Goal: Information Seeking & Learning: Learn about a topic

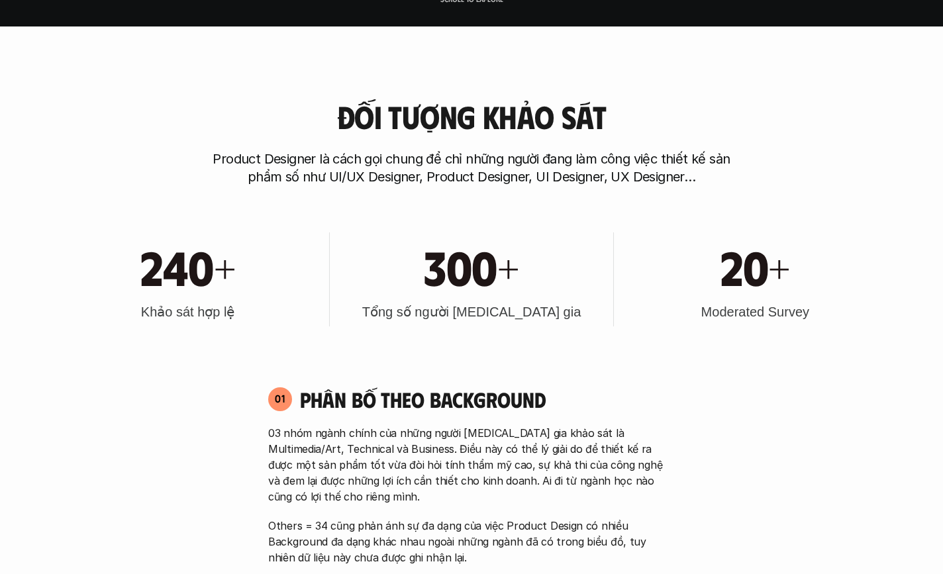
scroll to position [818, 0]
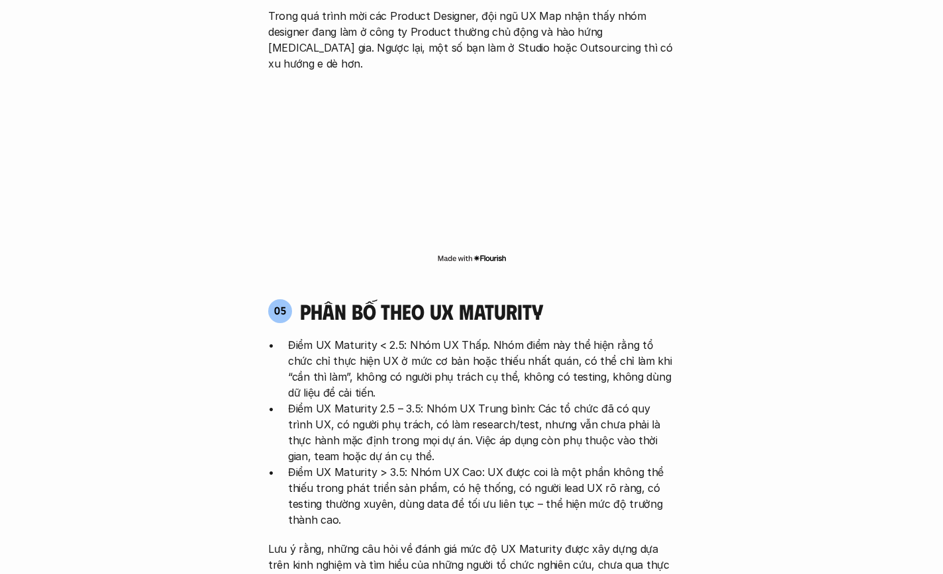
scroll to position [2513, 0]
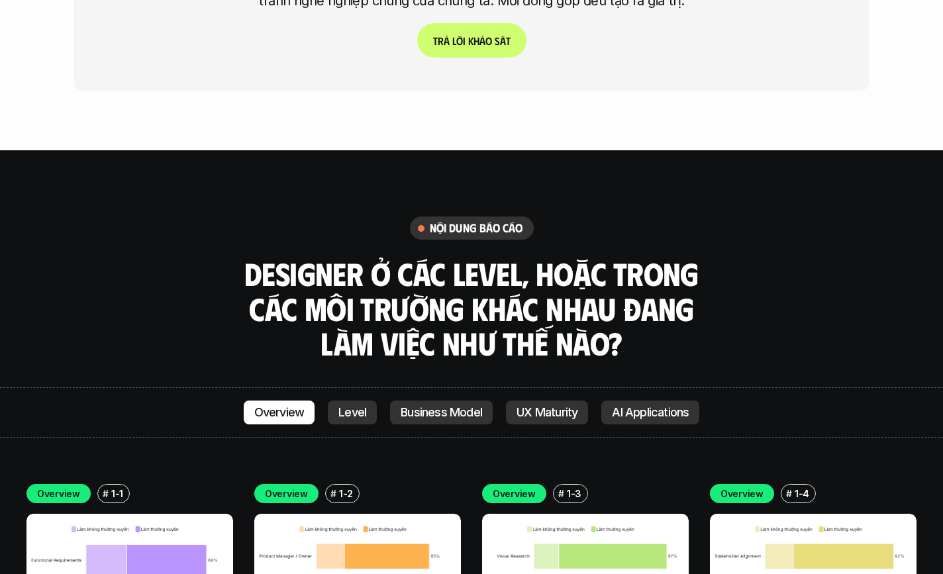
scroll to position [3620, 0]
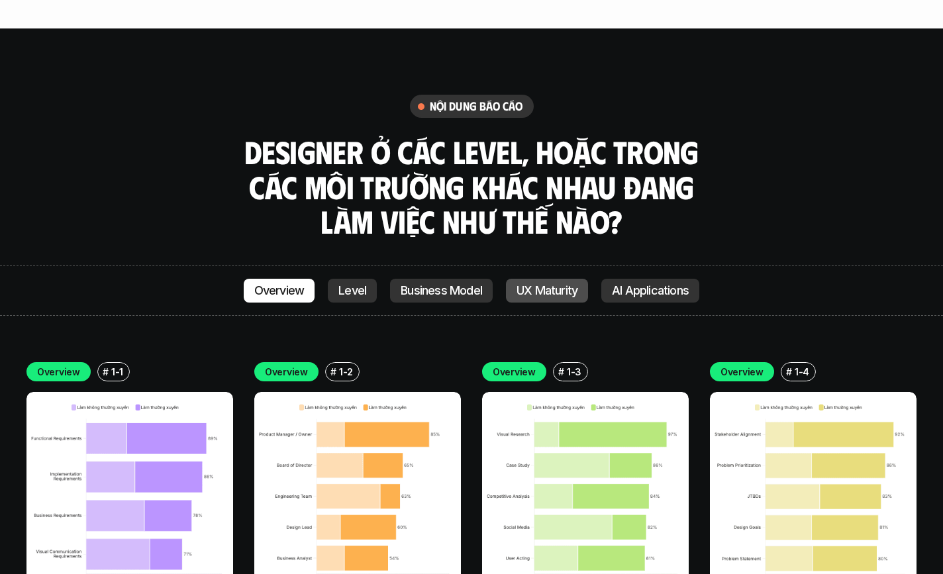
click at [554, 284] on p "UX Maturity" at bounding box center [547, 290] width 61 height 13
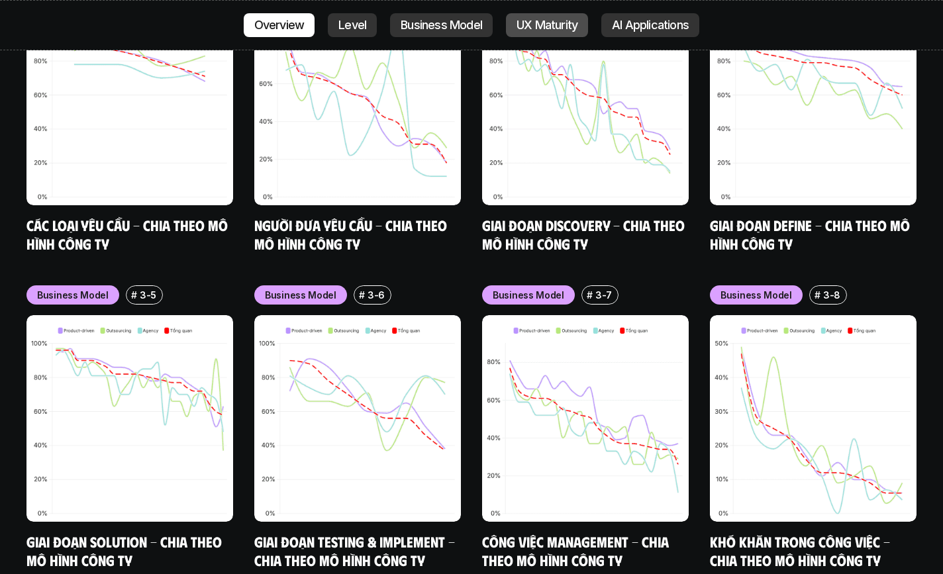
scroll to position [6067, 0]
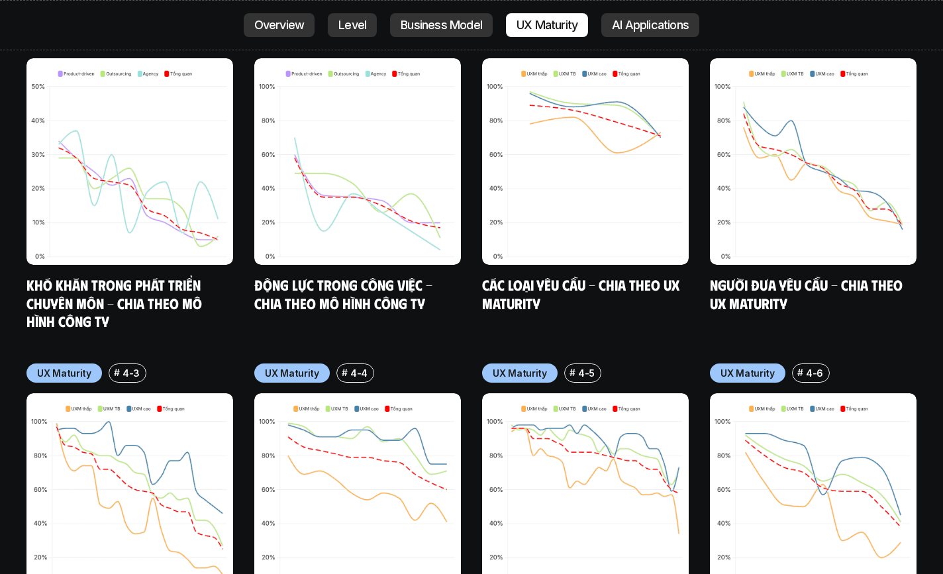
scroll to position [6260, 0]
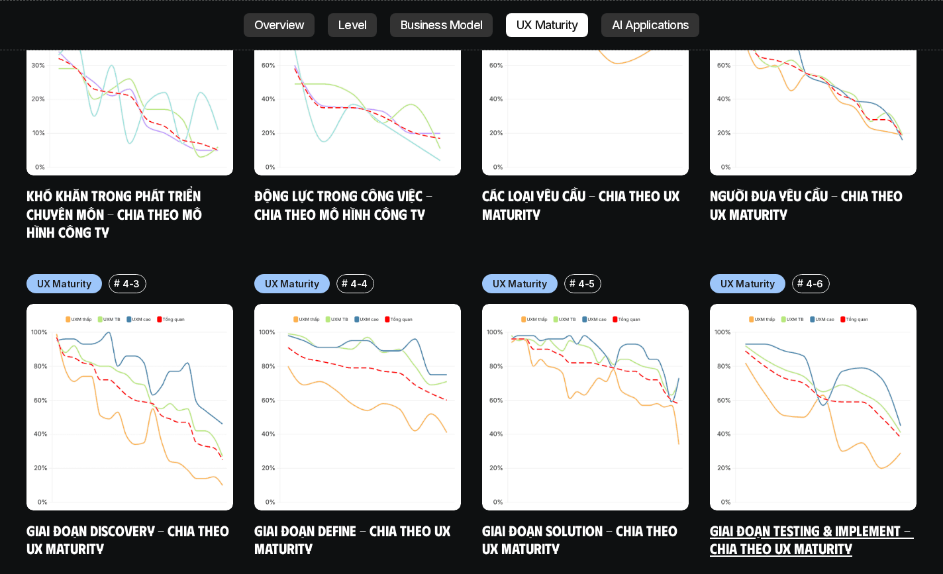
click at [890, 348] on img at bounding box center [813, 407] width 207 height 207
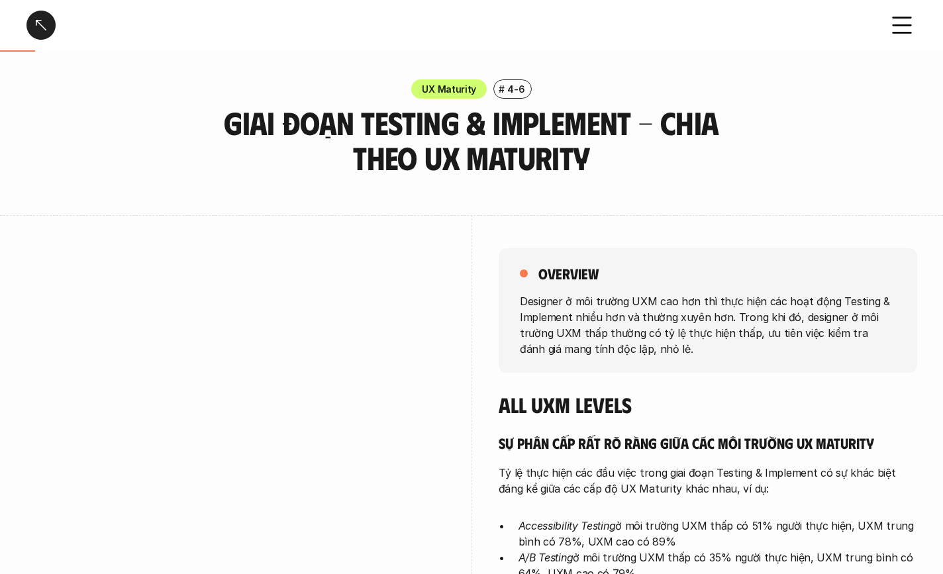
scroll to position [121, 0]
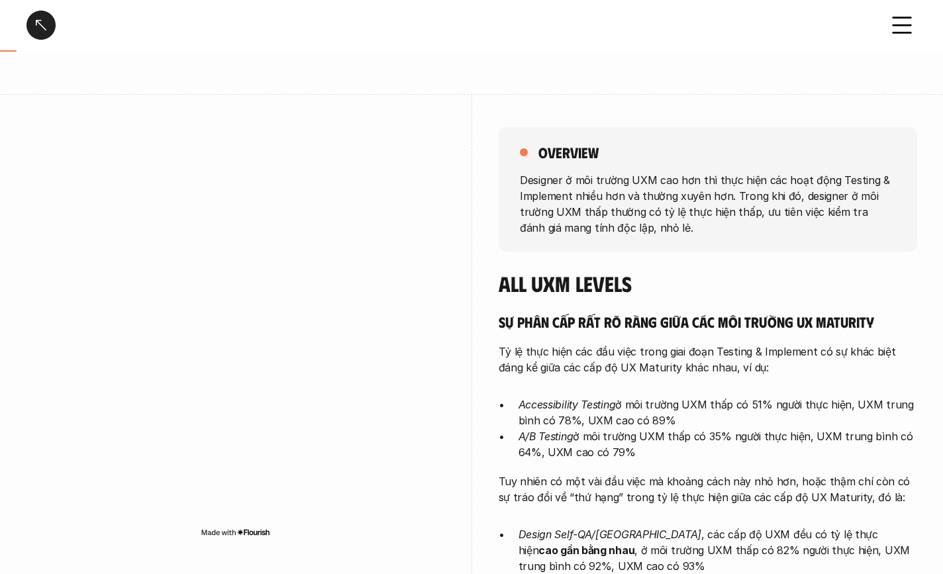
drag, startPoint x: 103, startPoint y: 246, endPoint x: 487, endPoint y: 118, distance: 405.2
click at [487, 118] on div "overview Designer ở môi trường UXM cao hơn thì thực hiện các hoạt động Testing …" at bounding box center [471, 464] width 890 height 740
click at [487, 119] on div "overview Designer ở môi trường UXM cao hơn thì thực hiện các hoạt động Testing …" at bounding box center [471, 464] width 890 height 740
click at [487, 121] on div "overview Designer ở môi trường UXM cao hơn thì thực hiện các hoạt động Testing …" at bounding box center [471, 464] width 890 height 740
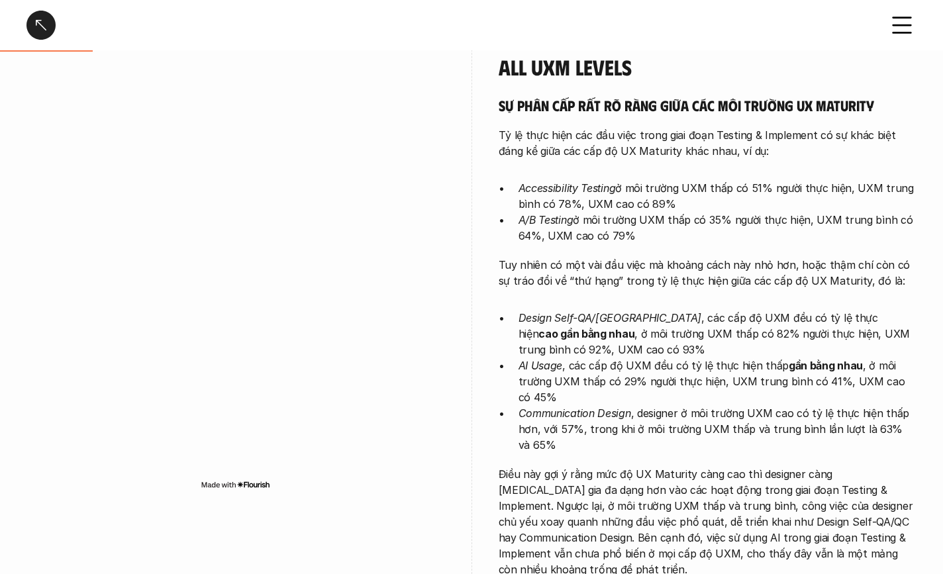
scroll to position [233, 0]
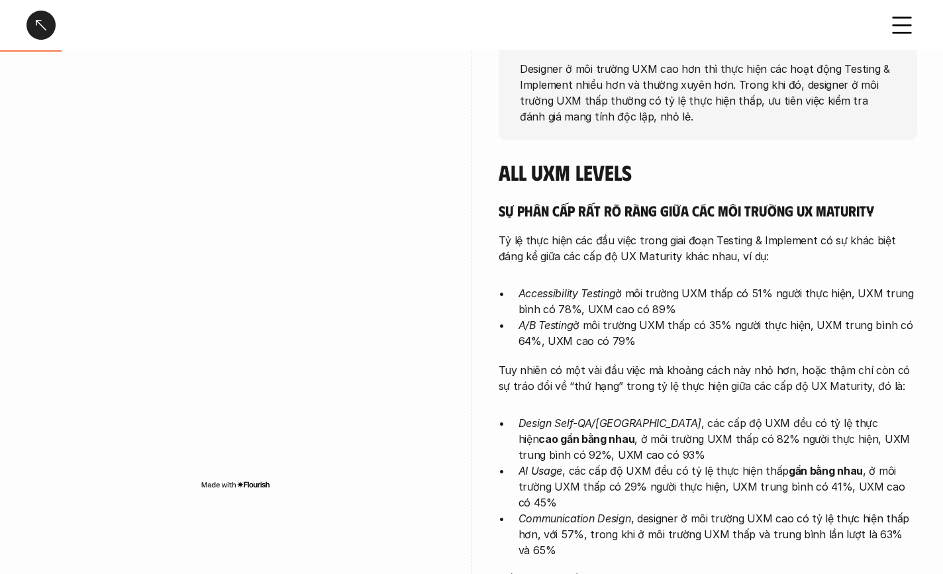
click at [469, 149] on div "overview Designer ở môi trường UXM cao hơn thì thực hiện các hoạt động Testing …" at bounding box center [471, 353] width 890 height 740
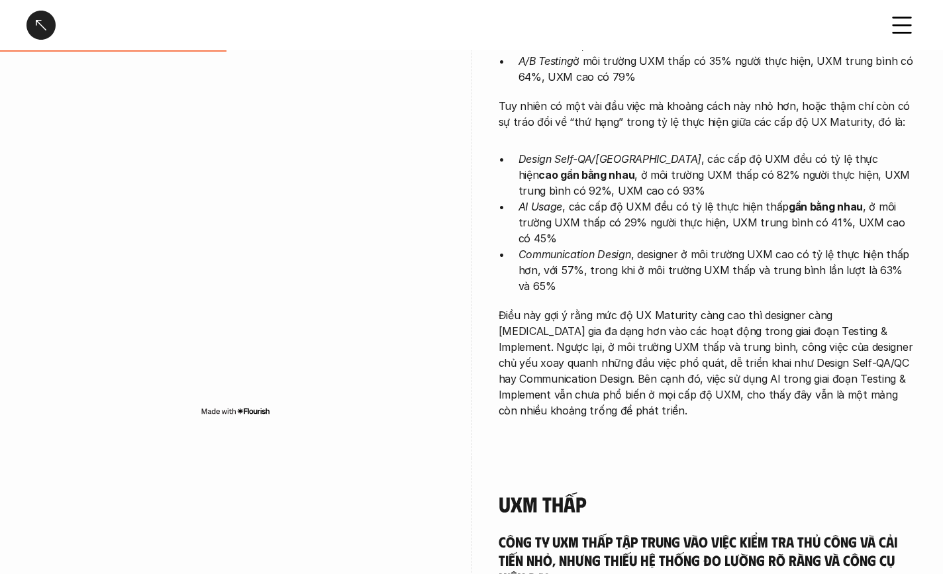
scroll to position [645, 0]
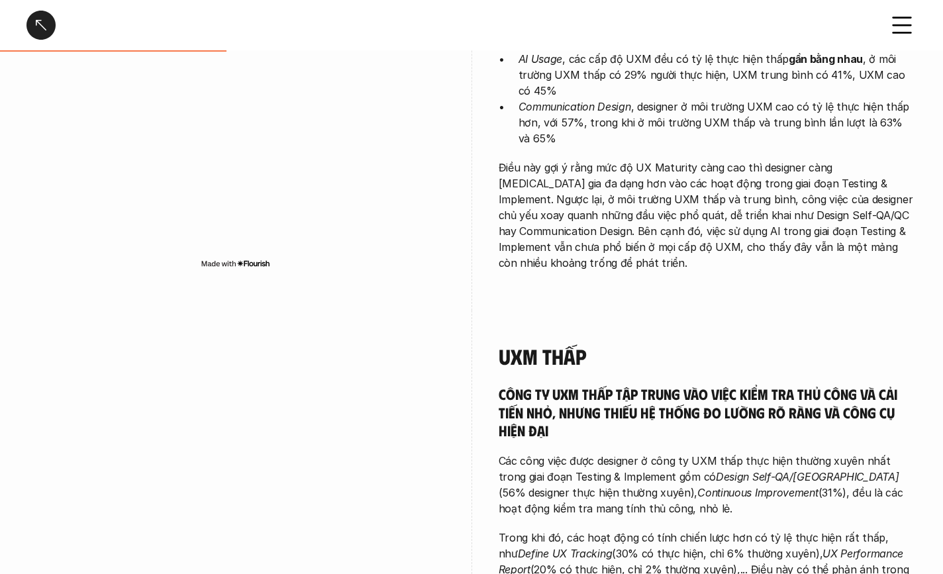
click at [637, 208] on p "Điều này gợi ý rằng mức độ UX Maturity càng cao thì designer càng tham gia đa d…" at bounding box center [708, 215] width 419 height 111
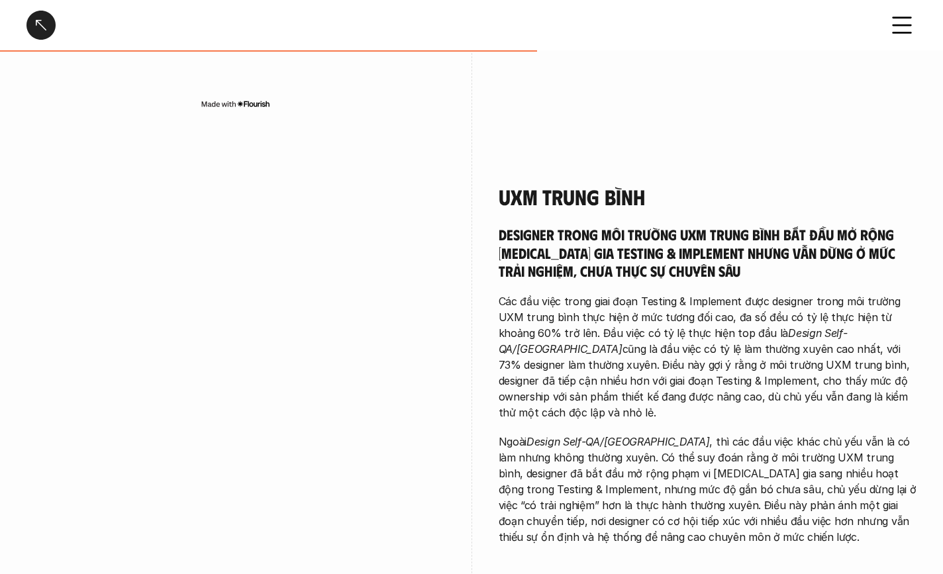
scroll to position [1421, 0]
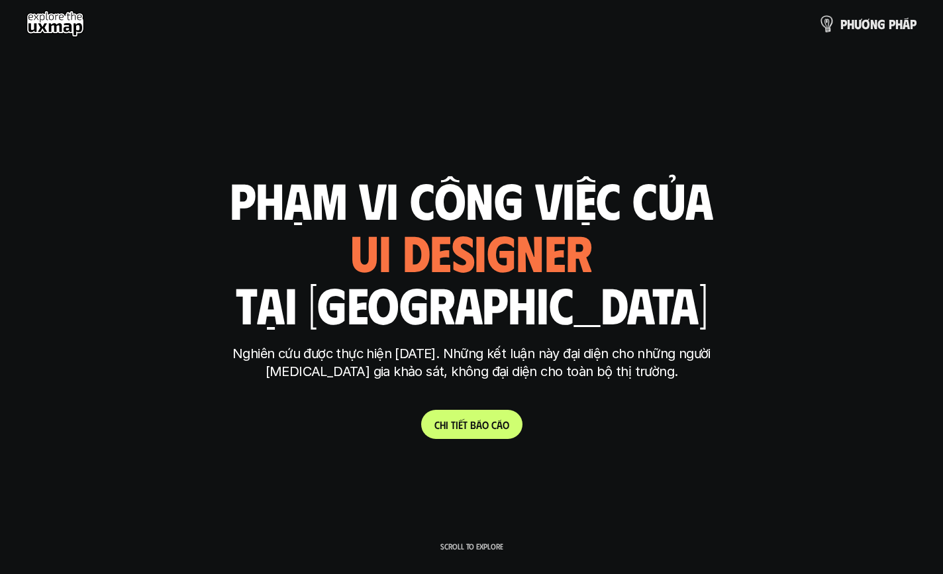
click at [841, 29] on p "p h ư ơ n g p h á p" at bounding box center [879, 24] width 76 height 15
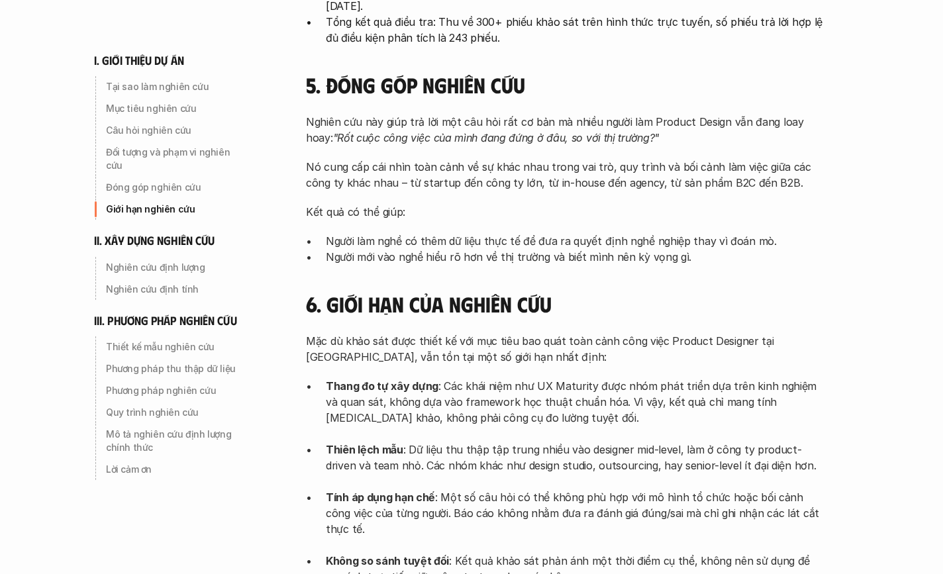
scroll to position [1313, 0]
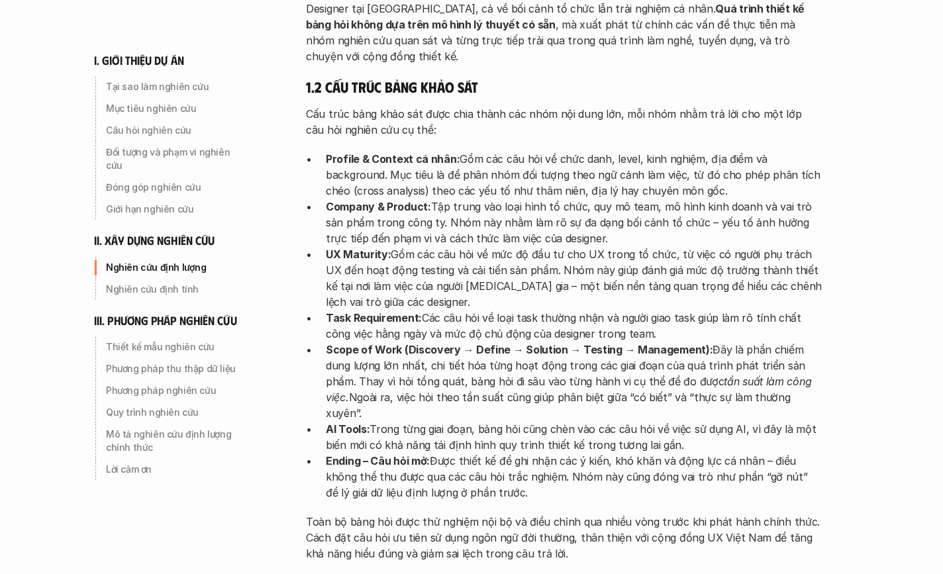
scroll to position [2173, 0]
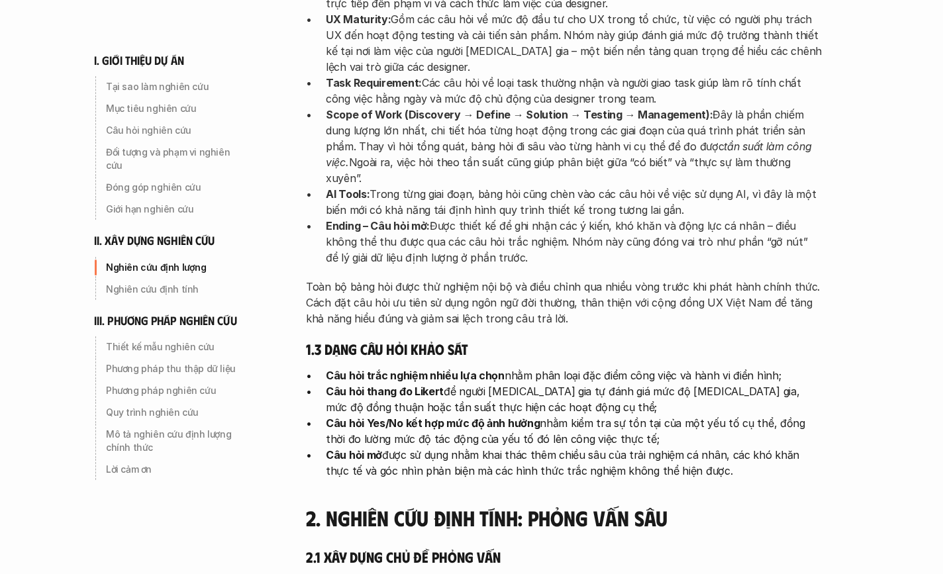
click at [845, 234] on div "phương pháp nghiên cứu I. Giới thiệu về dự án UX Map 1. Tại sao làm nghiên cứu …" at bounding box center [578, 204] width 596 height 4755
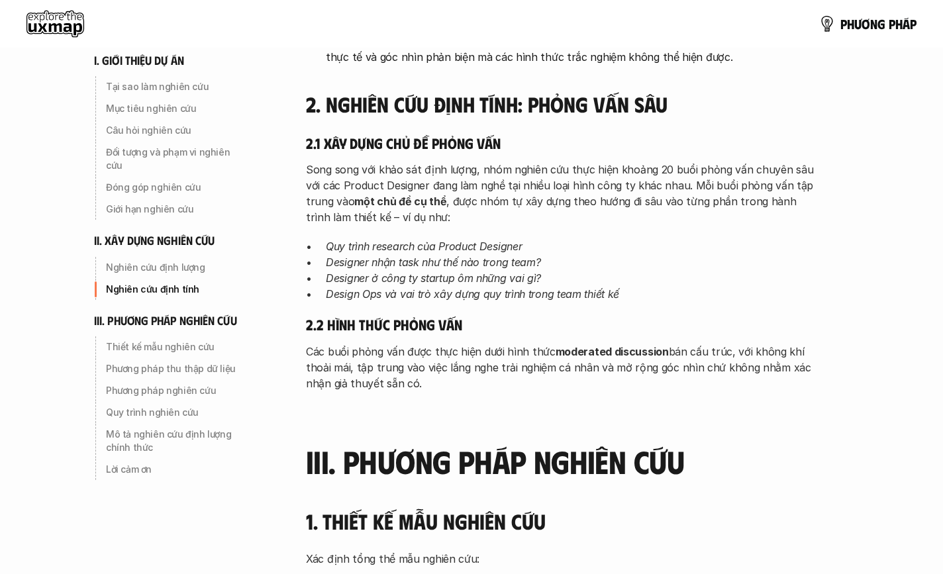
scroll to position [2488, 0]
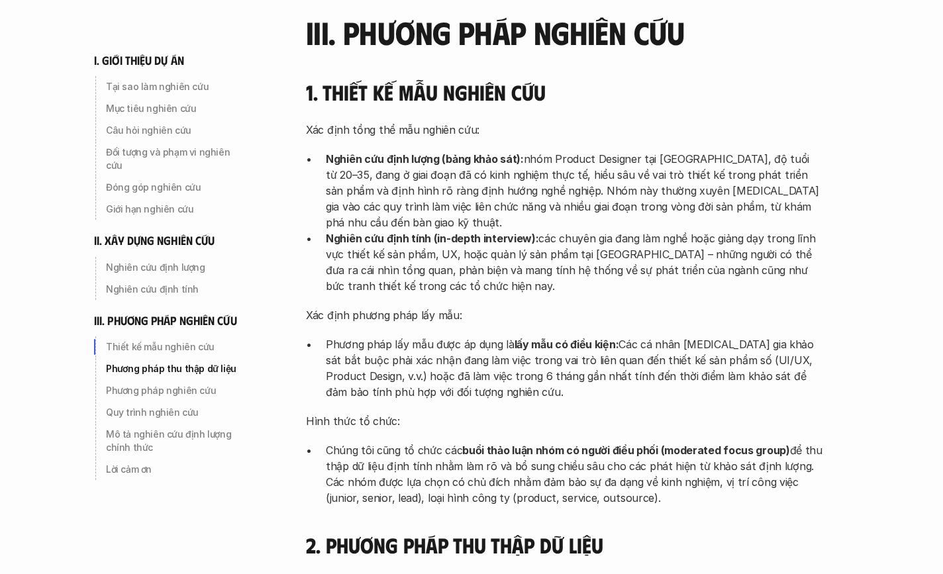
scroll to position [2884, 0]
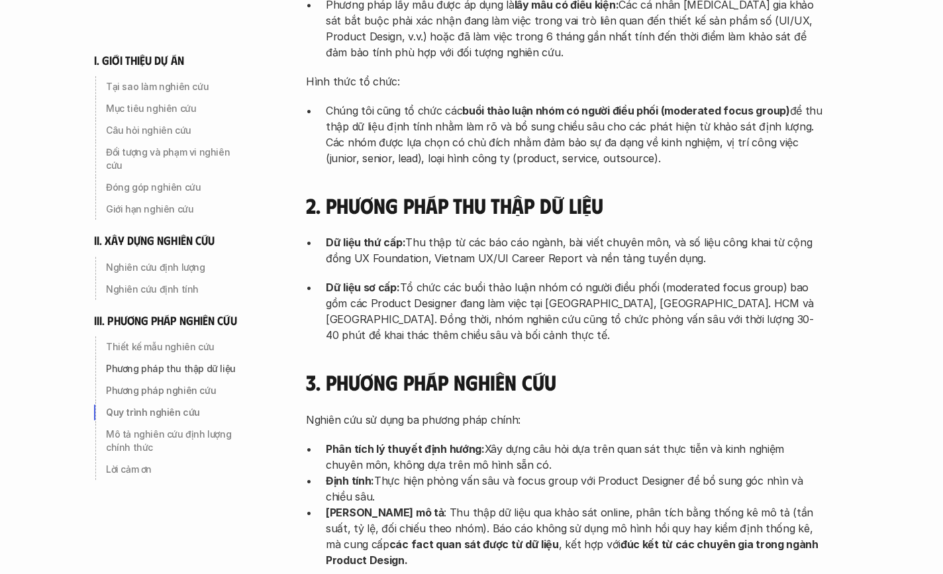
scroll to position [3463, 0]
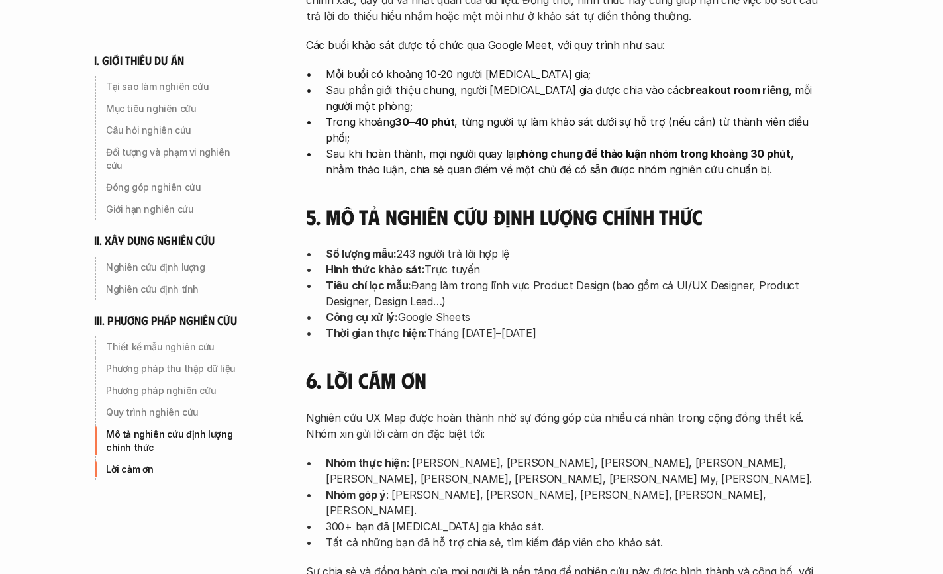
scroll to position [4203, 0]
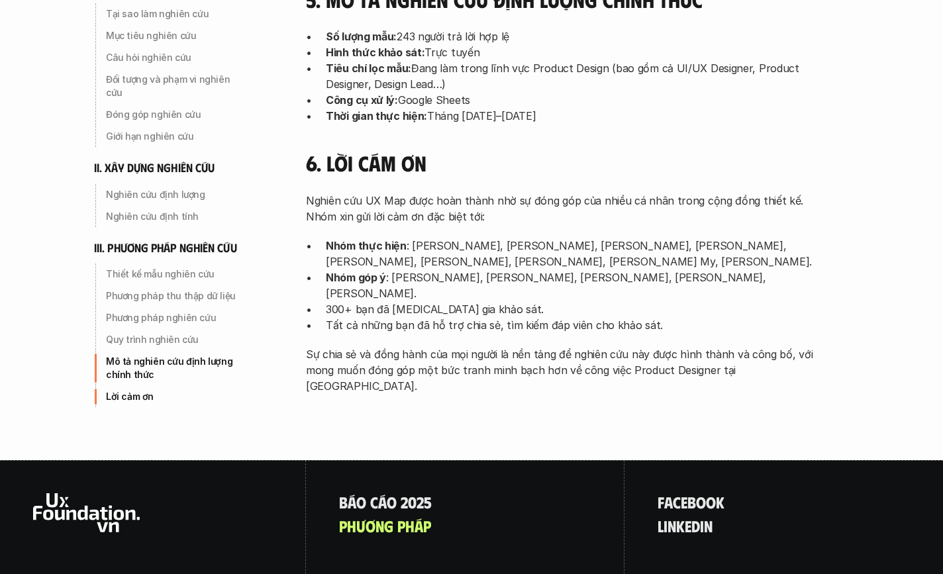
scroll to position [4190, 0]
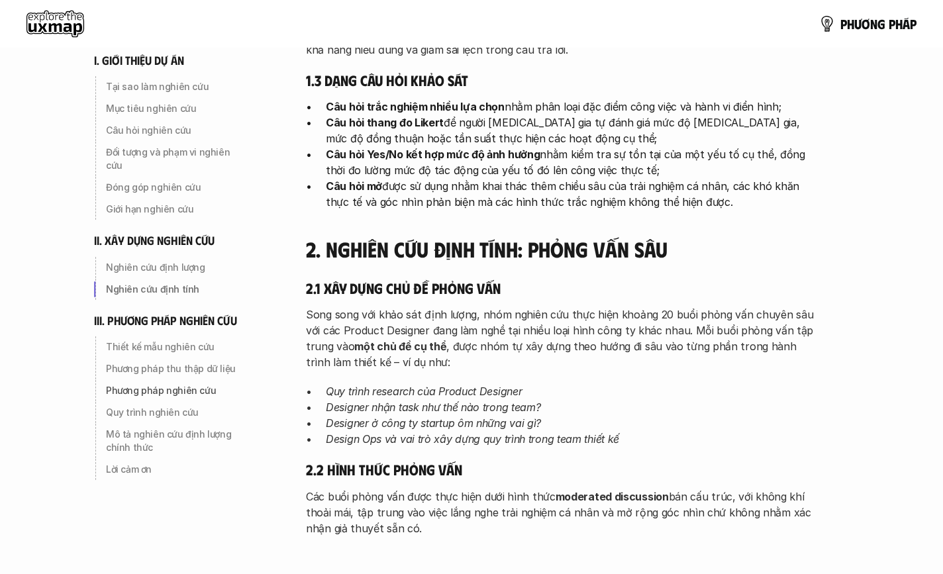
scroll to position [2223, 0]
